Goal: Task Accomplishment & Management: Manage account settings

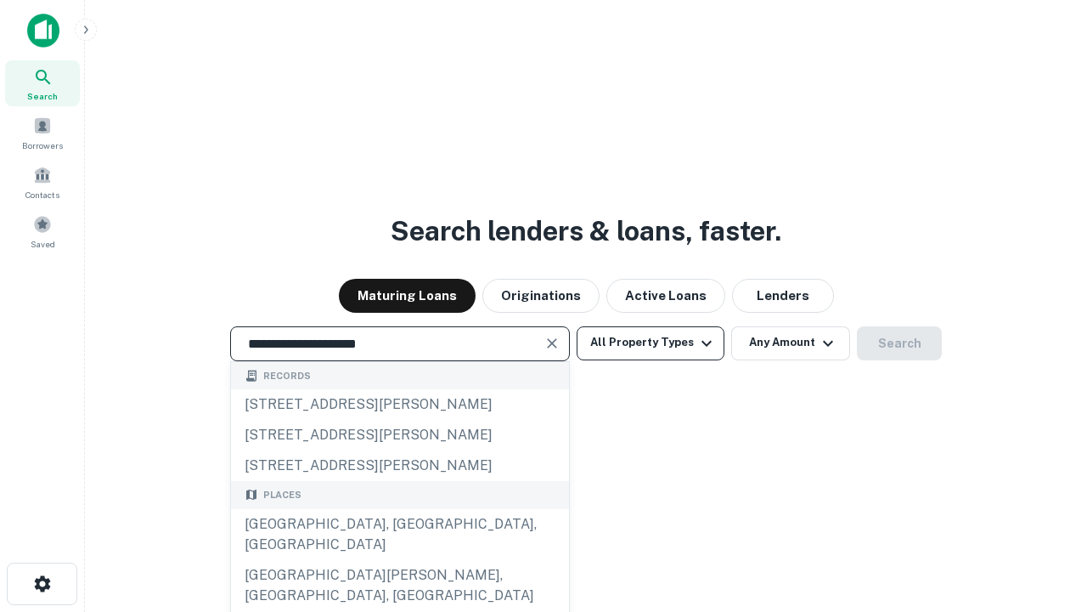
click at [399, 560] on div "[GEOGRAPHIC_DATA], [GEOGRAPHIC_DATA], [GEOGRAPHIC_DATA]" at bounding box center [400, 534] width 338 height 51
click at [651, 342] on button "All Property Types" at bounding box center [651, 343] width 148 height 34
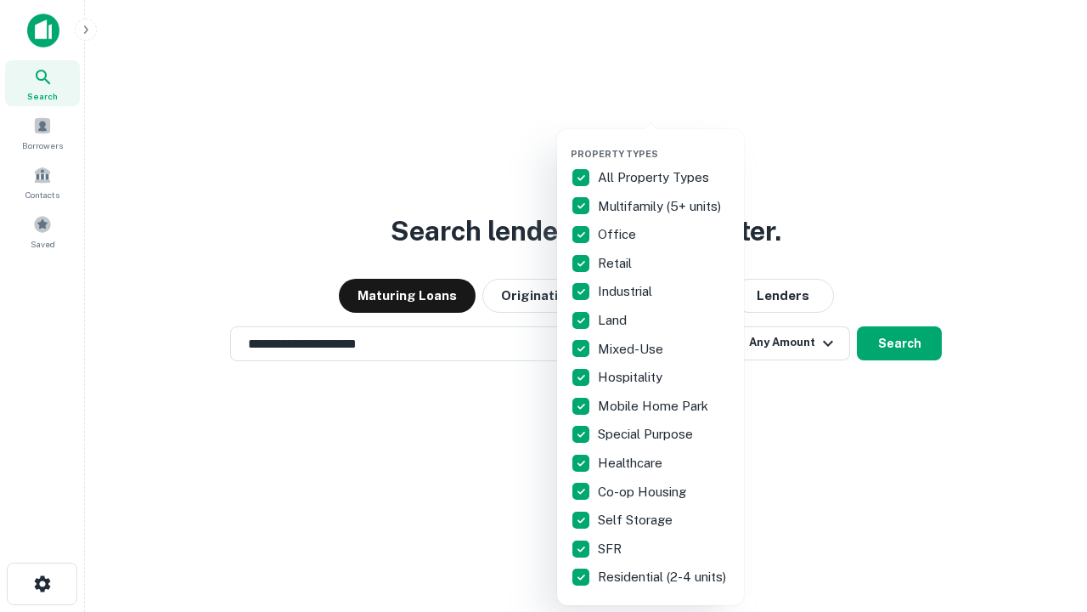
type input "**********"
click at [664, 143] on button "button" at bounding box center [664, 143] width 187 height 1
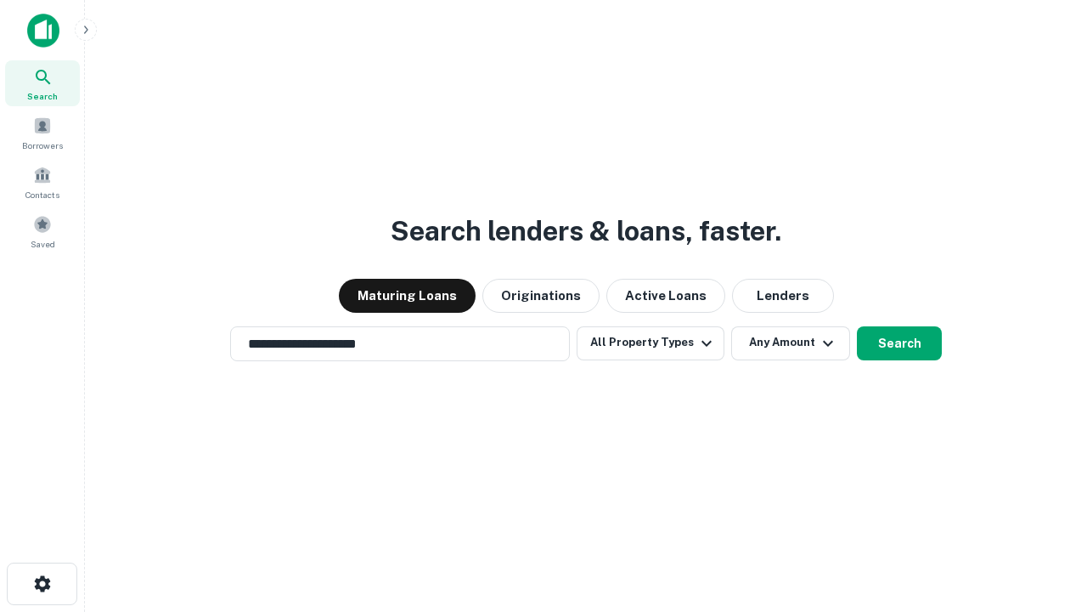
scroll to position [26, 0]
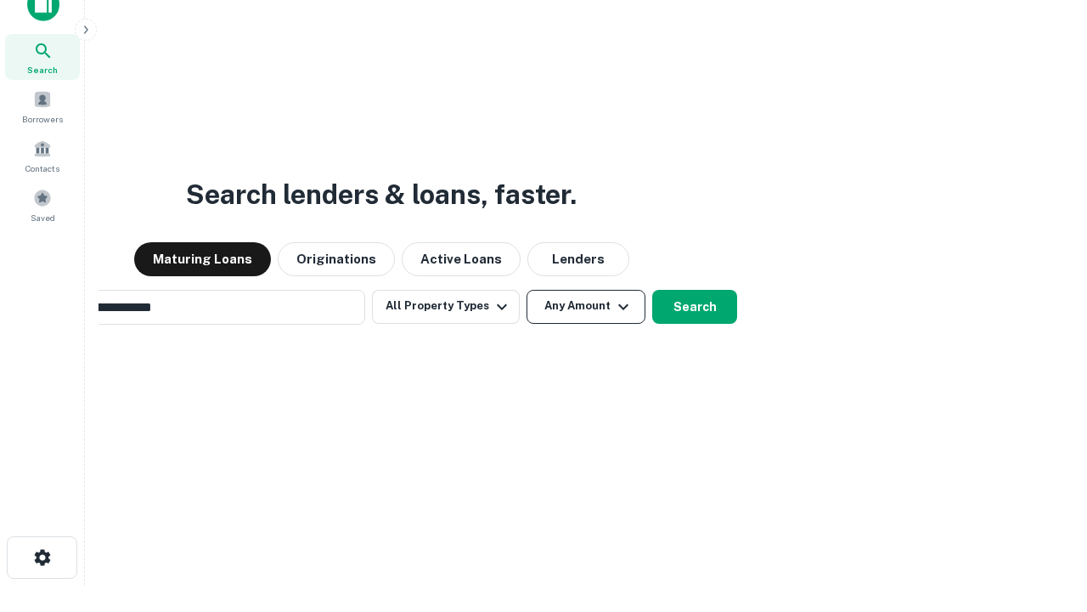
click at [527, 290] on button "Any Amount" at bounding box center [586, 307] width 119 height 34
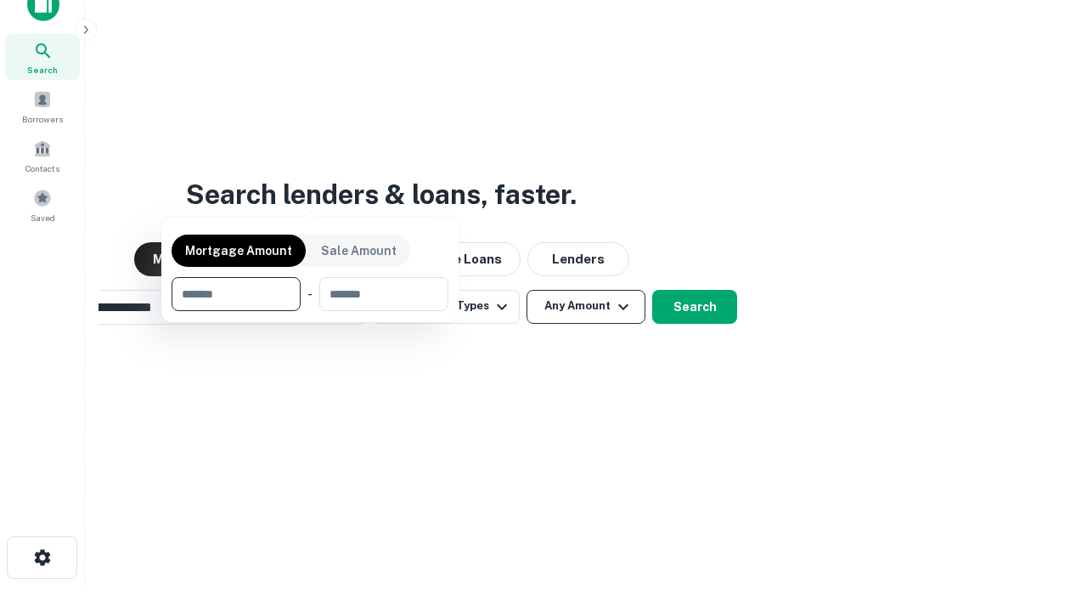
scroll to position [27, 0]
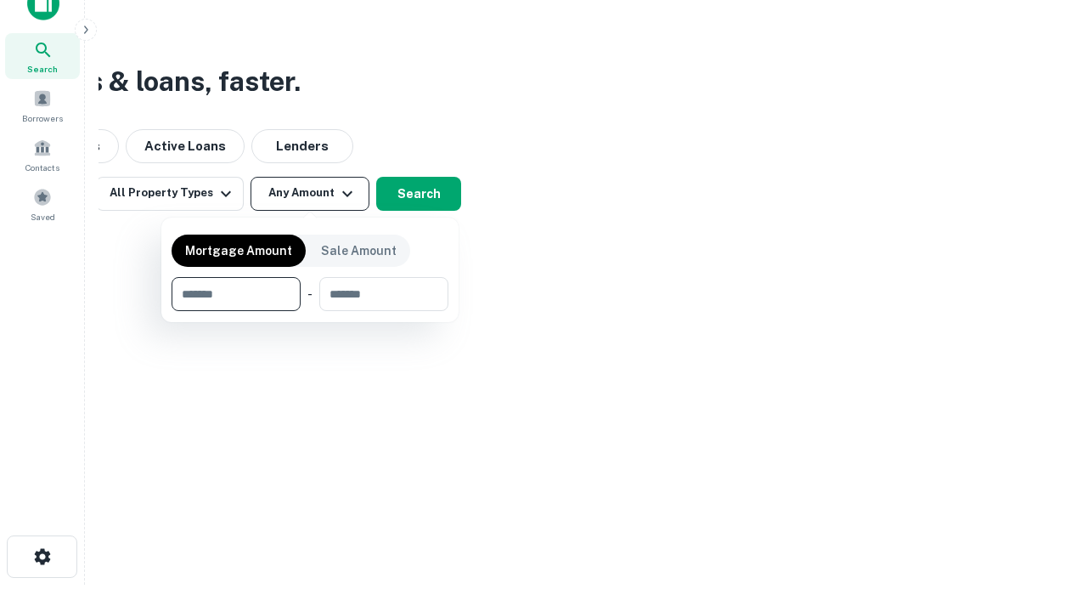
type input "*******"
click at [310, 311] on button "button" at bounding box center [310, 311] width 277 height 1
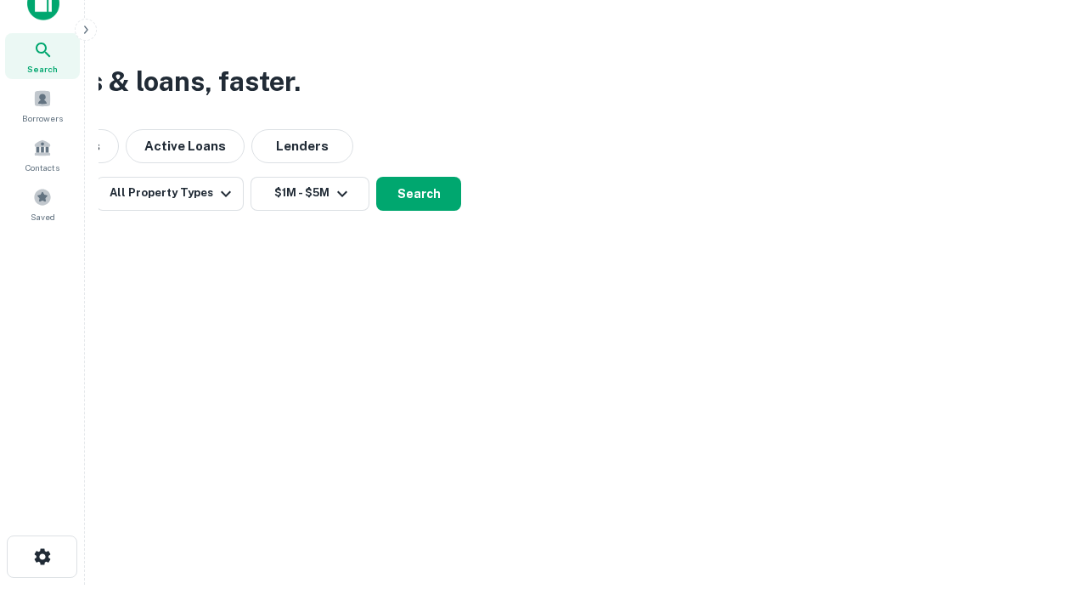
scroll to position [26, 0]
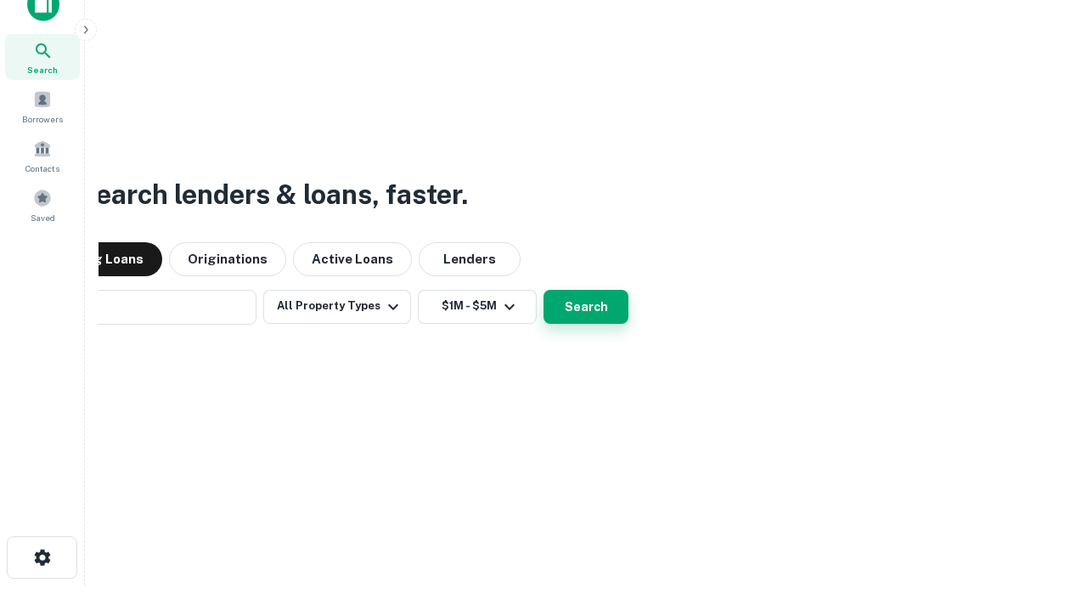
click at [544, 290] on button "Search" at bounding box center [586, 307] width 85 height 34
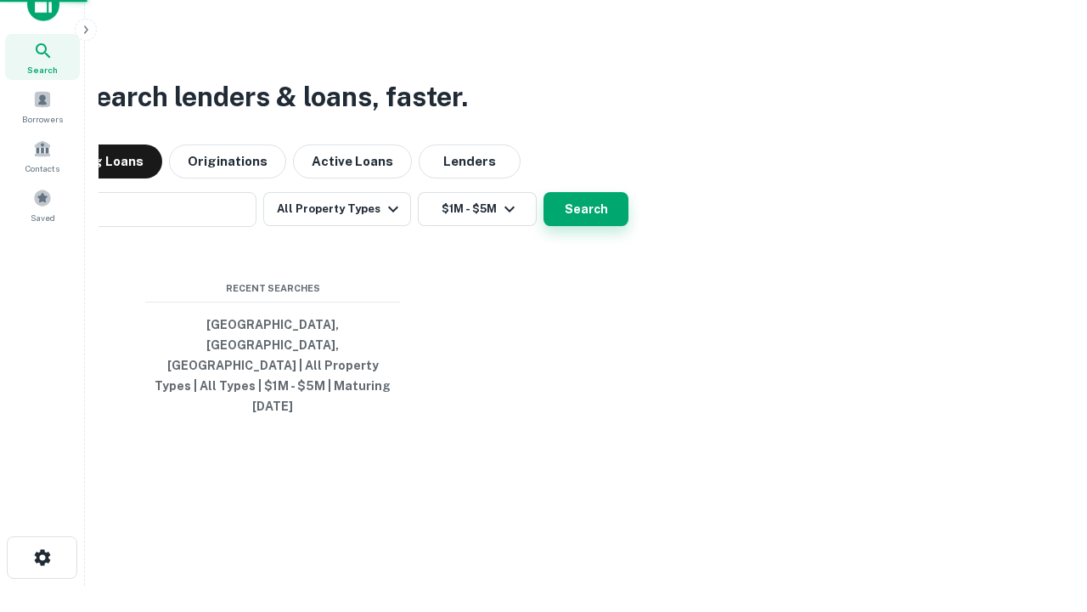
scroll to position [27, 0]
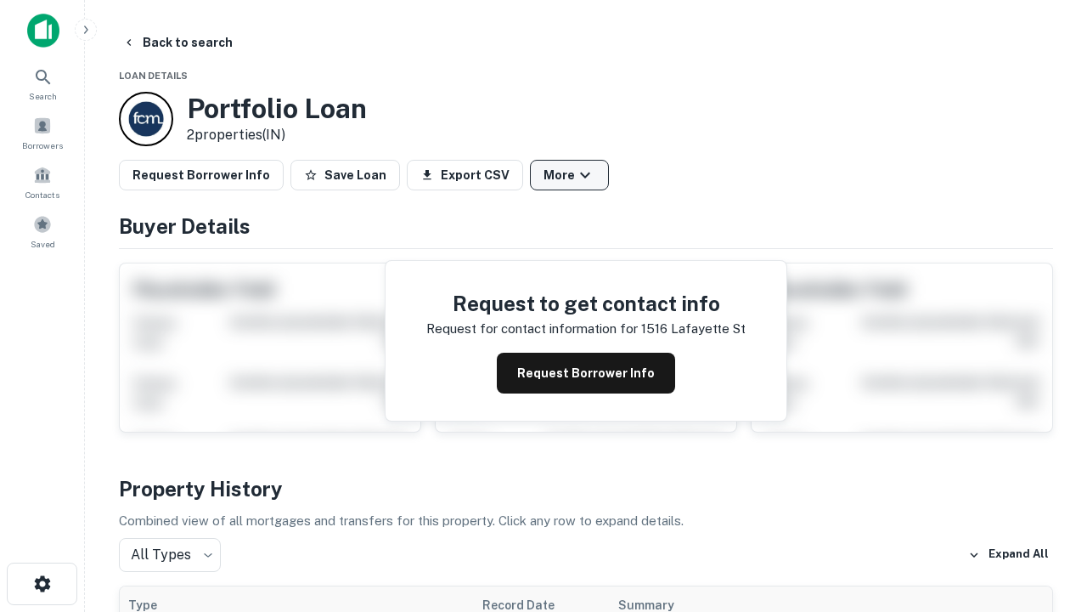
click at [569, 175] on button "More" at bounding box center [569, 175] width 79 height 31
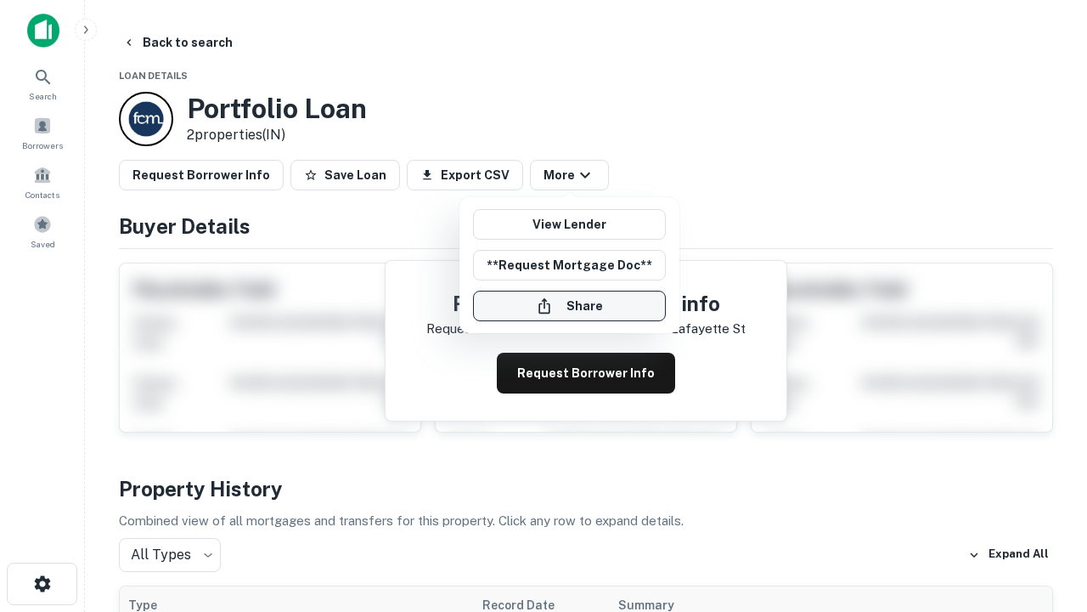
click at [569, 306] on button "Share" at bounding box center [569, 306] width 193 height 31
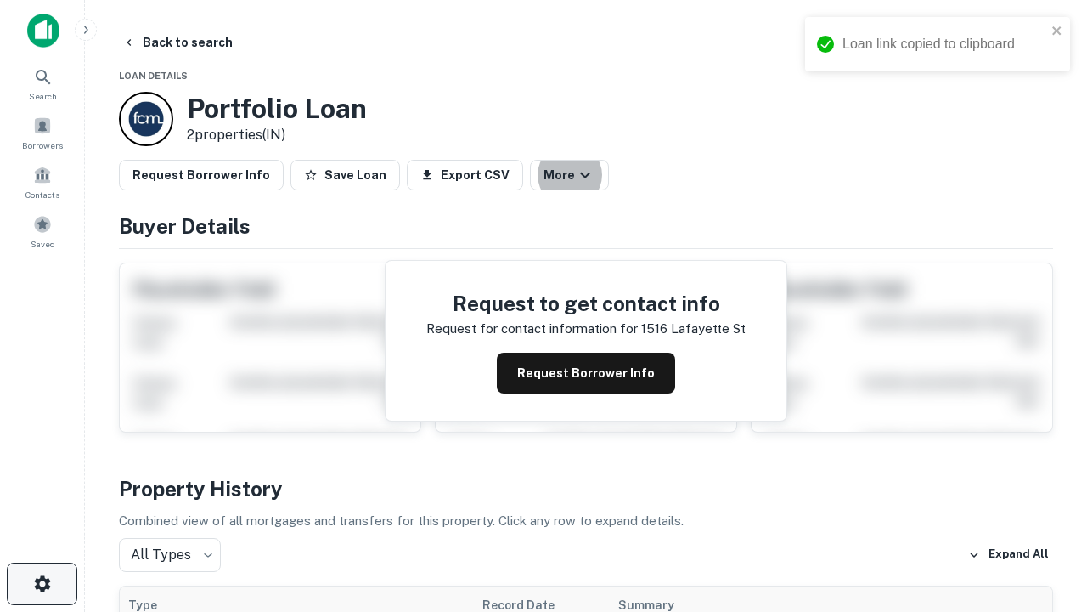
click at [42, 584] on icon "button" at bounding box center [42, 583] width 20 height 20
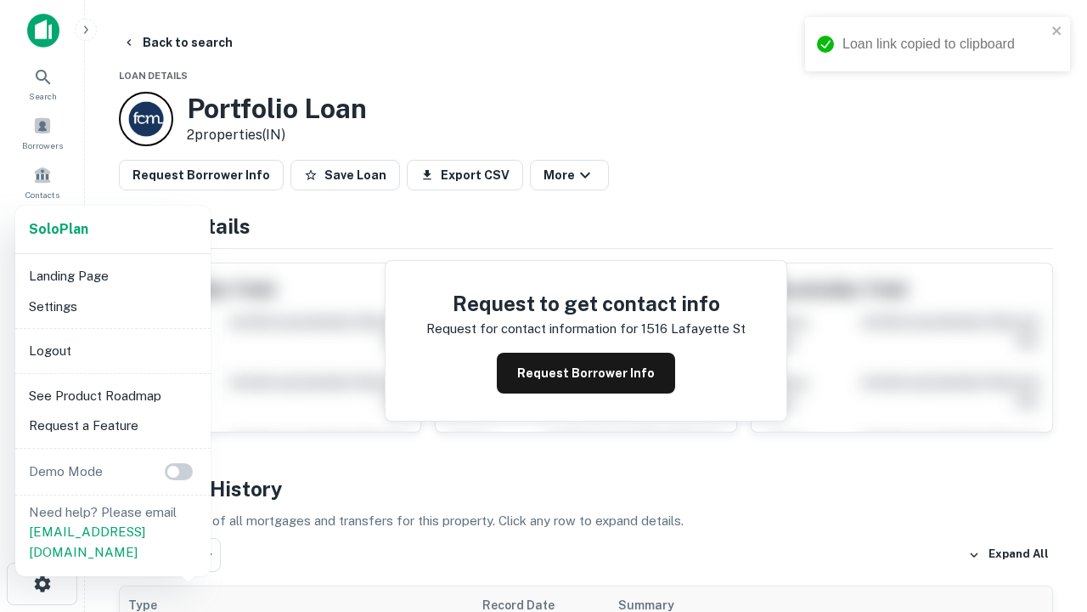
click at [112, 350] on li "Logout" at bounding box center [113, 351] width 182 height 31
